Goal: Find specific page/section: Find specific page/section

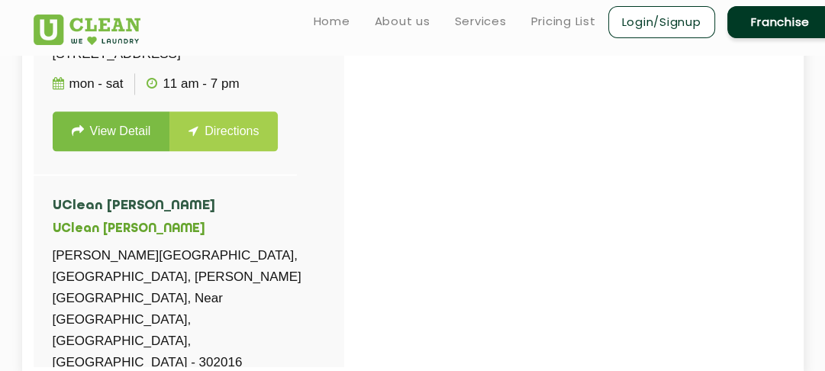
scroll to position [1492, 0]
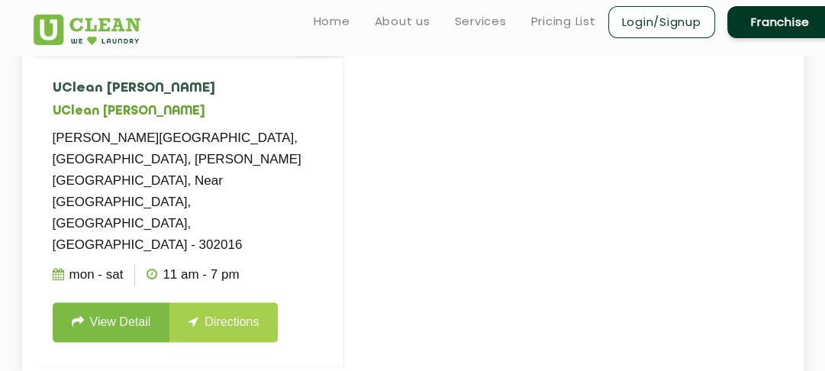
click at [170, 96] on h4 "UClean [PERSON_NAME]" at bounding box center [189, 88] width 272 height 15
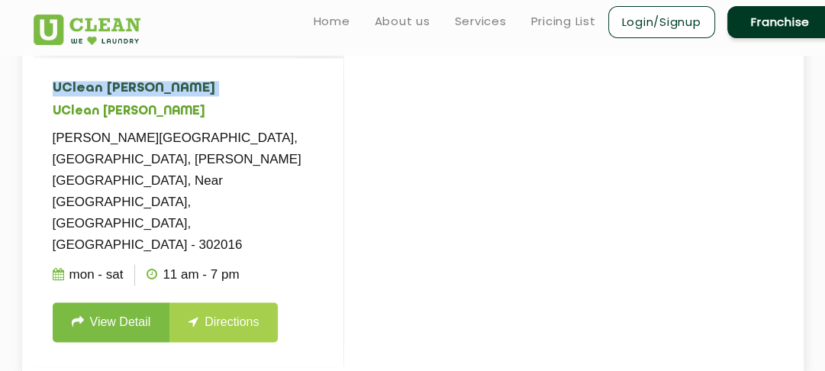
click at [170, 96] on h4 "UClean [PERSON_NAME]" at bounding box center [189, 88] width 272 height 15
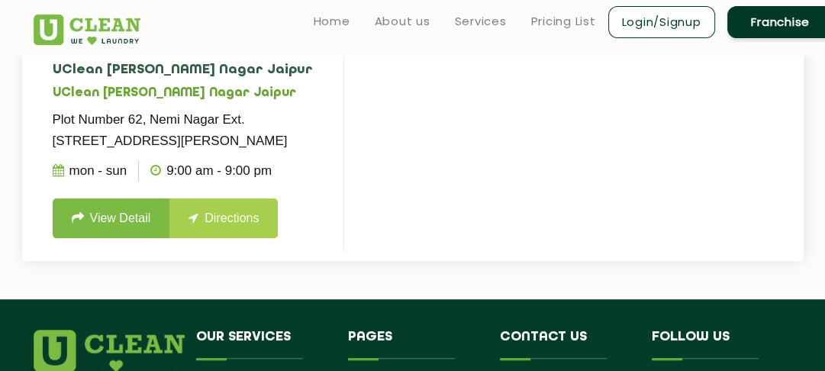
scroll to position [35, 0]
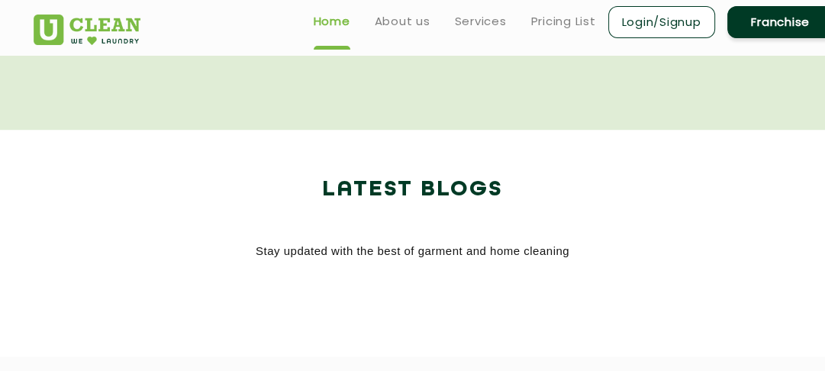
scroll to position [1851, 0]
